Goal: Task Accomplishment & Management: Use online tool/utility

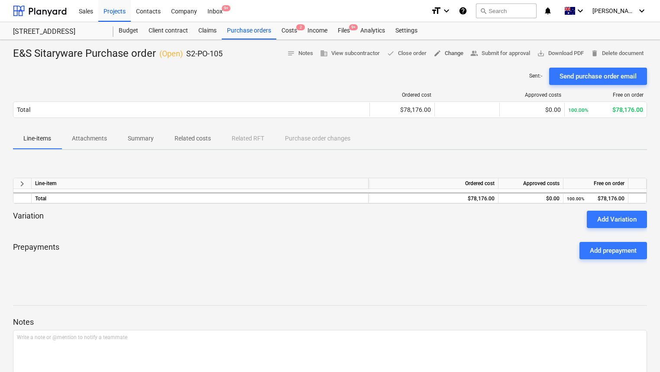
click at [438, 55] on span "edit Change" at bounding box center [449, 54] width 30 height 10
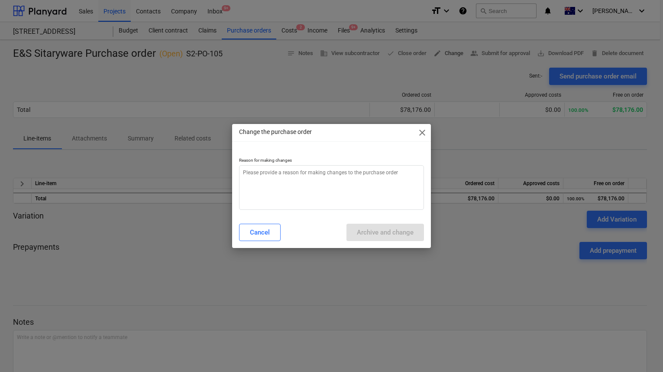
type textarea "x"
click at [292, 175] on textarea at bounding box center [331, 187] width 185 height 45
type textarea "J"
type textarea "x"
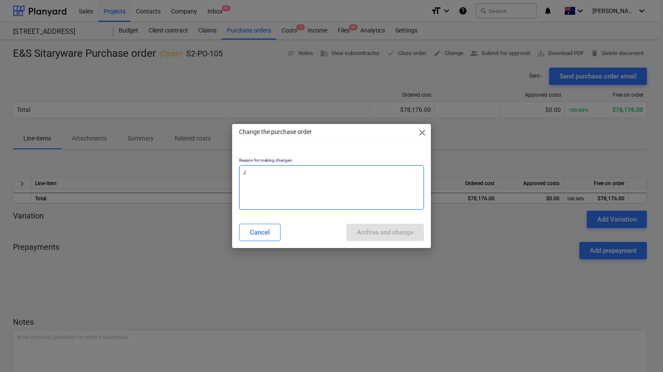
type textarea "JS"
type textarea "x"
type textarea "JS"
type textarea "x"
type textarea "JS t"
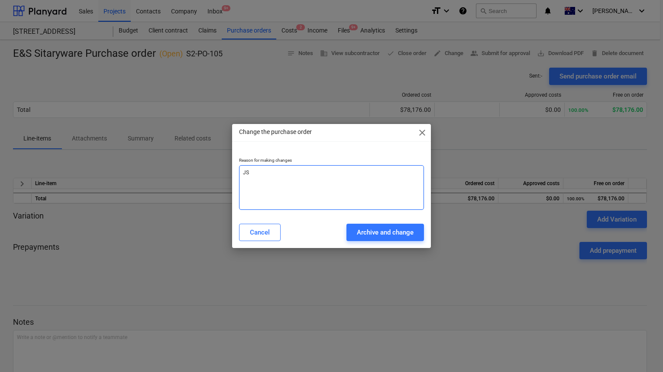
type textarea "x"
type textarea "JS to"
type textarea "x"
type textarea "JS to"
type textarea "x"
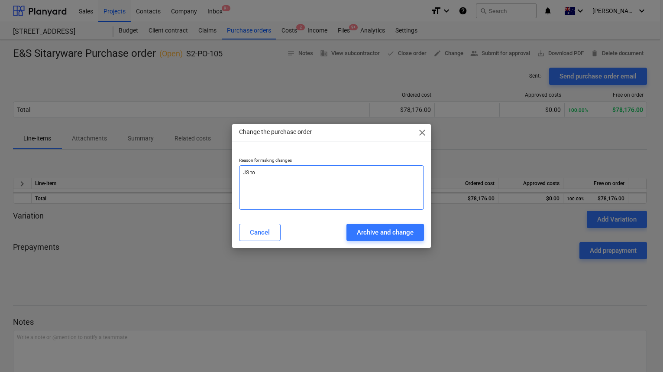
type textarea "JS to c"
type textarea "x"
type textarea "JS to ch"
type textarea "x"
type textarea "JS to cha"
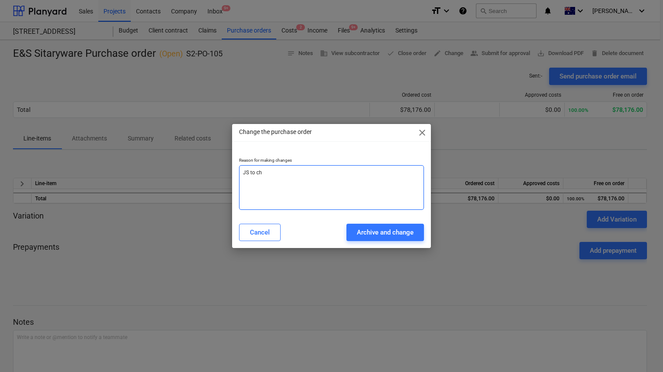
type textarea "x"
type textarea "JS to chan"
type textarea "x"
type textarea "JS to [PERSON_NAME]"
type textarea "x"
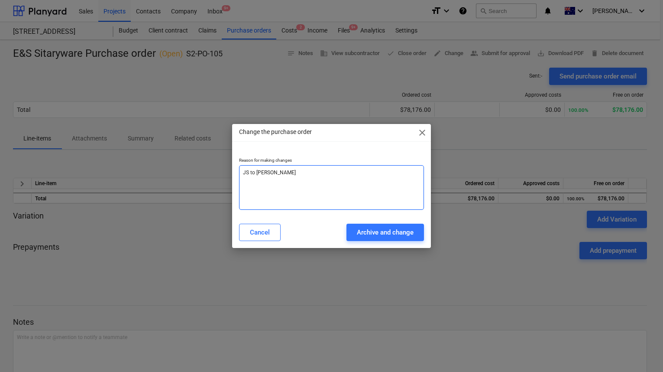
type textarea "JS to change"
type textarea "x"
type textarea "JS to change"
type textarea "x"
type textarea "JS to change"
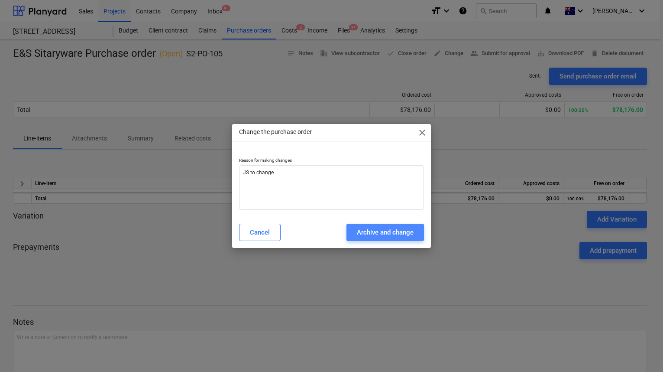
click at [364, 236] on div "Archive and change" at bounding box center [385, 232] width 57 height 11
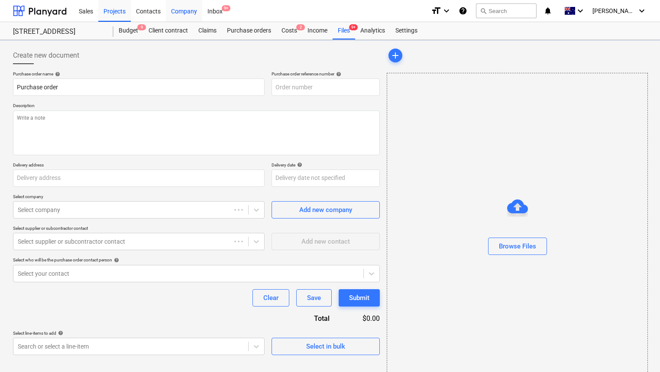
type textarea "x"
type input "E&S Sitaryware Purchase order"
type input "S2-PO-105"
type textarea "E&S Purchase order"
type input "[STREET_ADDRESS]"
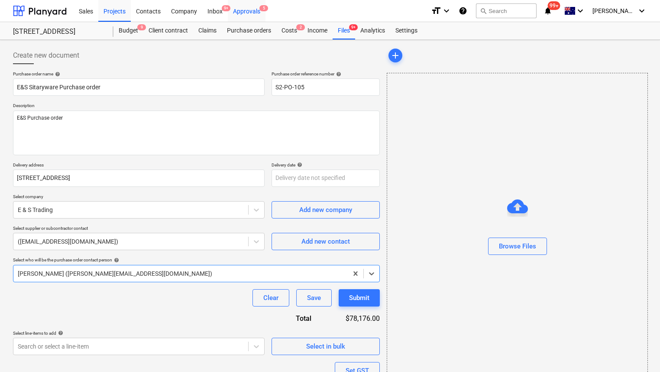
type textarea "x"
